Goal: Transaction & Acquisition: Purchase product/service

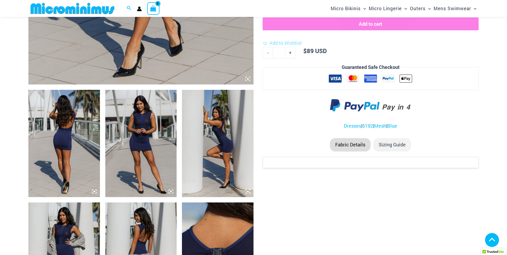
scroll to position [297, 0]
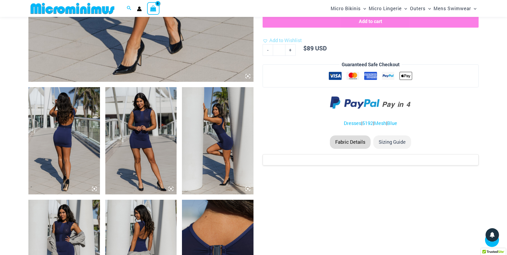
click at [148, 126] on img at bounding box center [141, 140] width 72 height 107
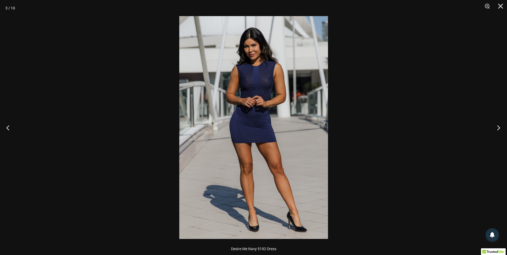
click at [498, 128] on button "Next" at bounding box center [497, 127] width 20 height 27
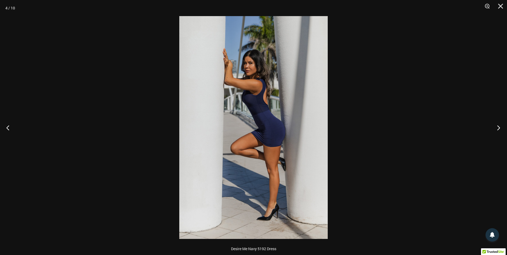
click at [498, 128] on button "Next" at bounding box center [497, 127] width 20 height 27
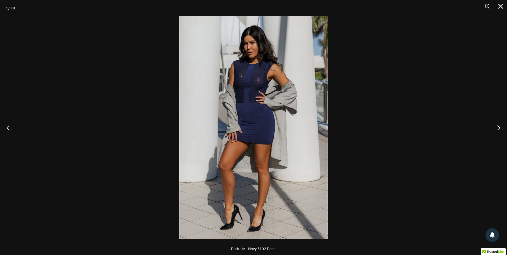
click at [498, 128] on button "Next" at bounding box center [497, 127] width 20 height 27
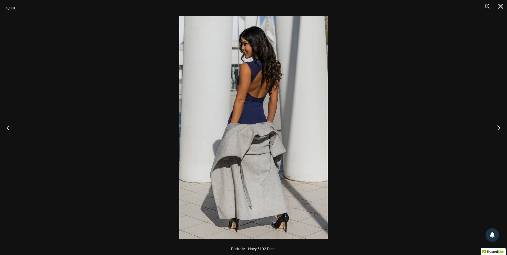
click at [498, 129] on button "Next" at bounding box center [497, 127] width 20 height 27
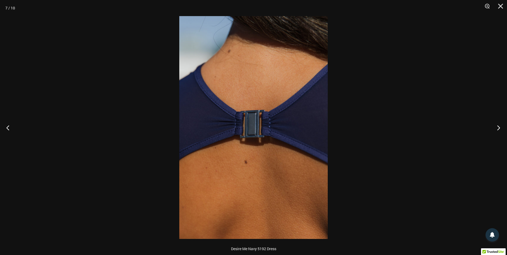
click at [498, 129] on button "Next" at bounding box center [497, 127] width 20 height 27
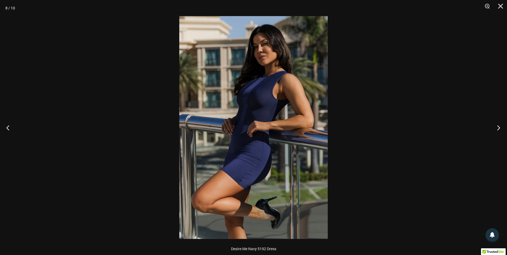
click at [498, 129] on button "Next" at bounding box center [497, 127] width 20 height 27
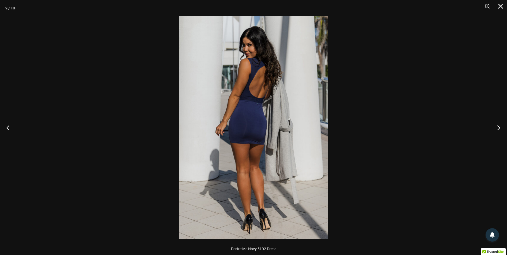
click at [498, 129] on button "Next" at bounding box center [497, 127] width 20 height 27
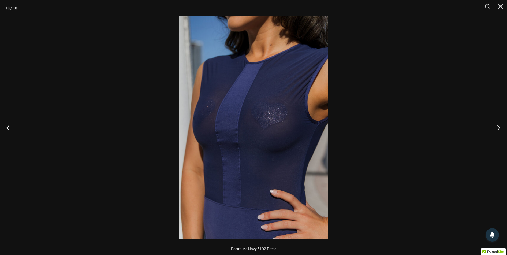
click at [496, 127] on button "Next" at bounding box center [497, 127] width 20 height 27
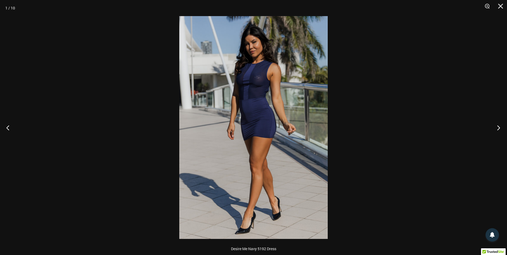
click at [498, 128] on button "Next" at bounding box center [497, 127] width 20 height 27
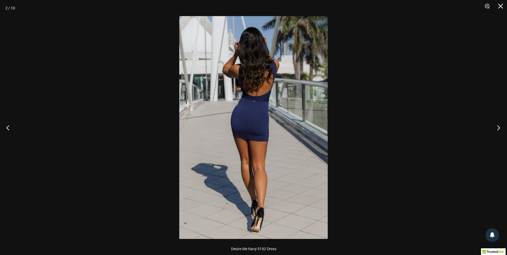
click at [498, 128] on button "Next" at bounding box center [497, 127] width 20 height 27
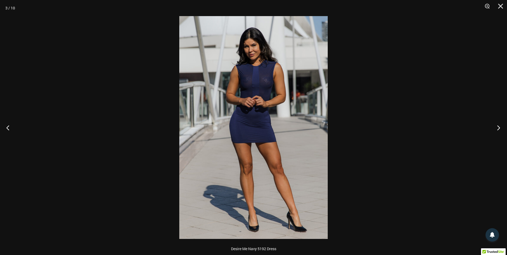
click at [498, 128] on button "Next" at bounding box center [497, 127] width 20 height 27
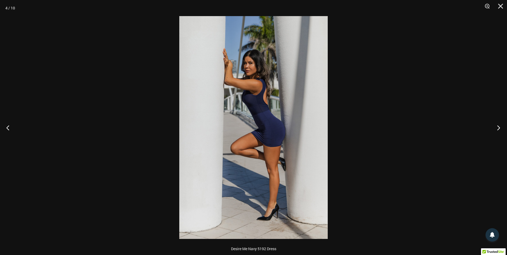
click at [498, 128] on button "Next" at bounding box center [497, 127] width 20 height 27
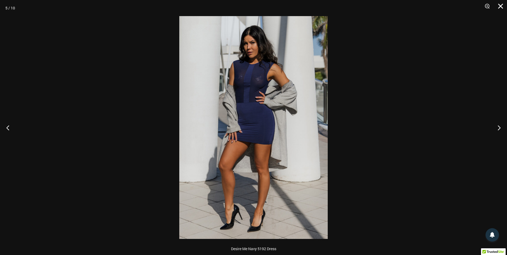
click at [501, 5] on button "Close" at bounding box center [498, 8] width 13 height 16
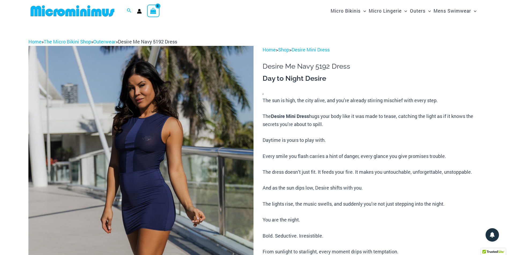
scroll to position [0, 0]
